Goal: Information Seeking & Learning: Learn about a topic

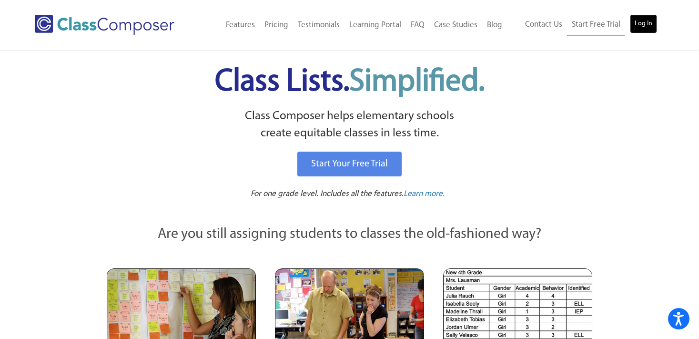
click at [647, 20] on link "Log In" at bounding box center [643, 23] width 27 height 19
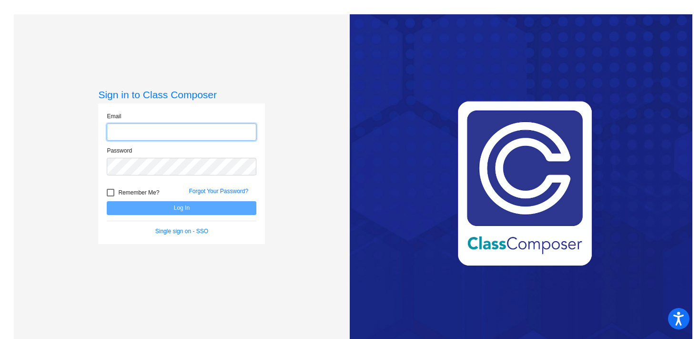
type input "robbin.cooper@weldre4.org"
click at [176, 204] on button "Log In" at bounding box center [182, 208] width 150 height 14
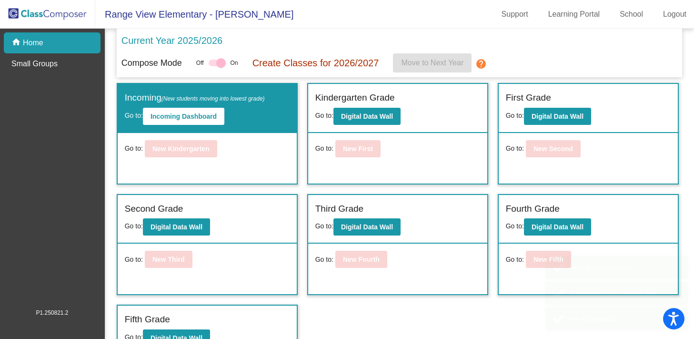
click at [176, 207] on mat-sidenav-content "Current Year 2025/2026 Compose Mode Off On Create Classes for 2026/2027 Move to…" at bounding box center [400, 184] width 590 height 310
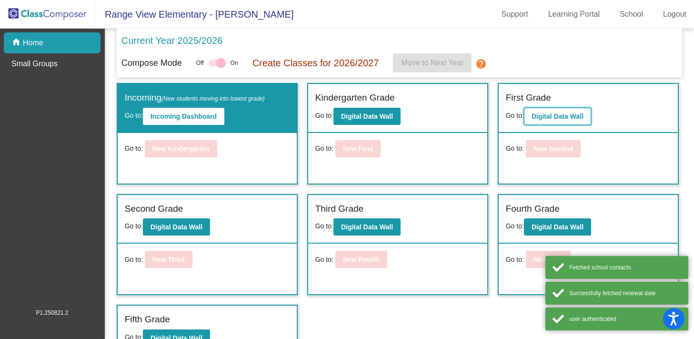
click at [556, 116] on b "Digital Data Wall" at bounding box center [558, 116] width 52 height 8
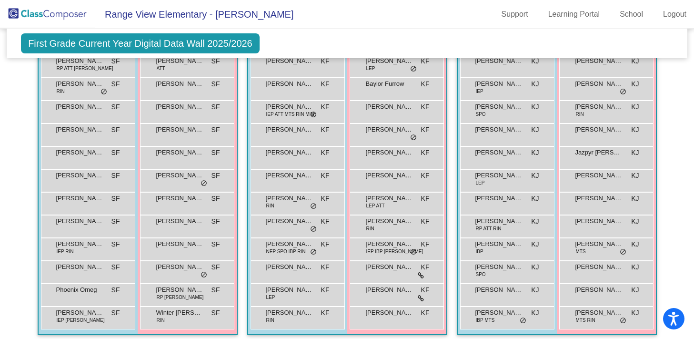
scroll to position [269, 0]
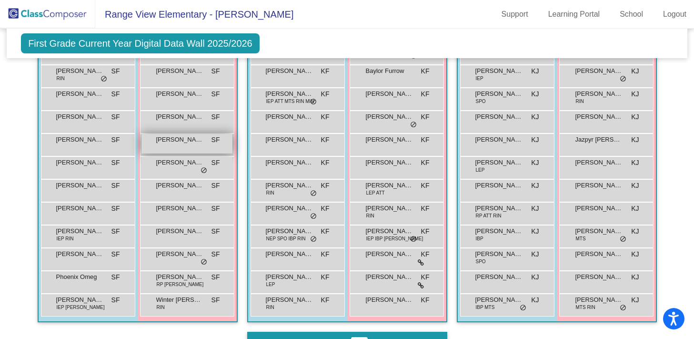
click at [183, 146] on div "Charlotte Tatar SF lock do_not_disturb_alt" at bounding box center [187, 144] width 91 height 20
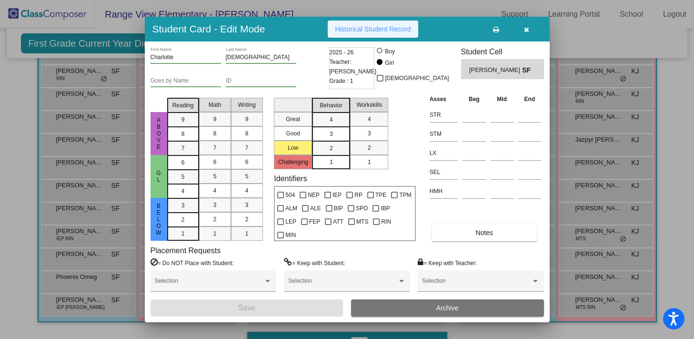
click at [363, 32] on span "Historical Student Record" at bounding box center [374, 29] width 76 height 8
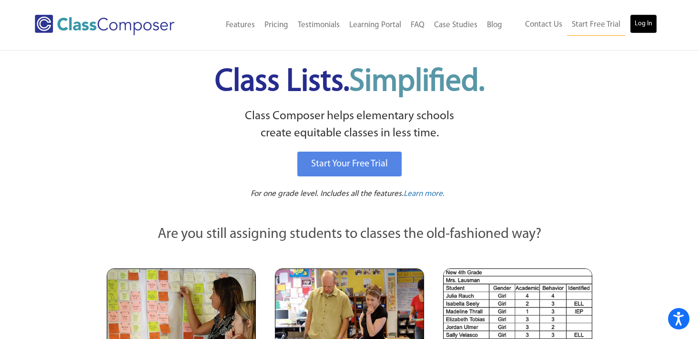
click at [645, 26] on link "Log In" at bounding box center [643, 23] width 27 height 19
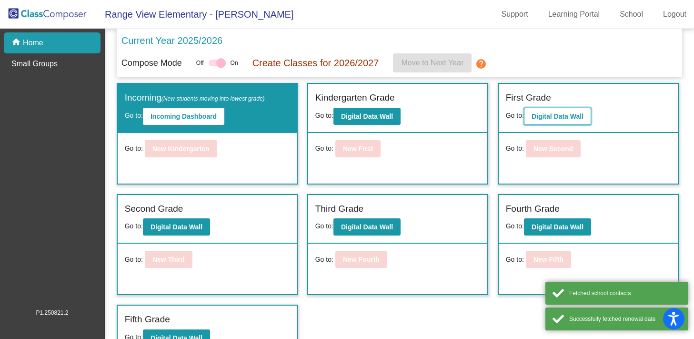
click at [546, 121] on button "Digital Data Wall" at bounding box center [557, 116] width 67 height 17
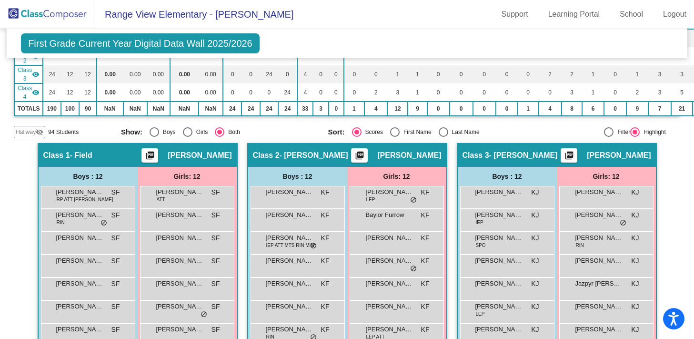
scroll to position [142, 0]
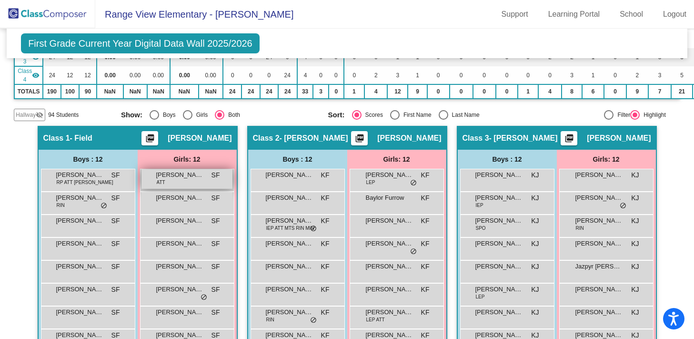
click at [184, 181] on div "[PERSON_NAME] ATT SF lock do_not_disturb_alt" at bounding box center [187, 179] width 91 height 20
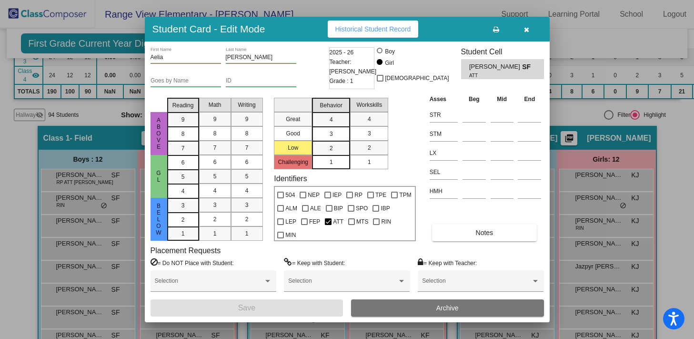
click at [378, 29] on span "Historical Student Record" at bounding box center [374, 29] width 76 height 8
